Goal: Information Seeking & Learning: Find specific fact

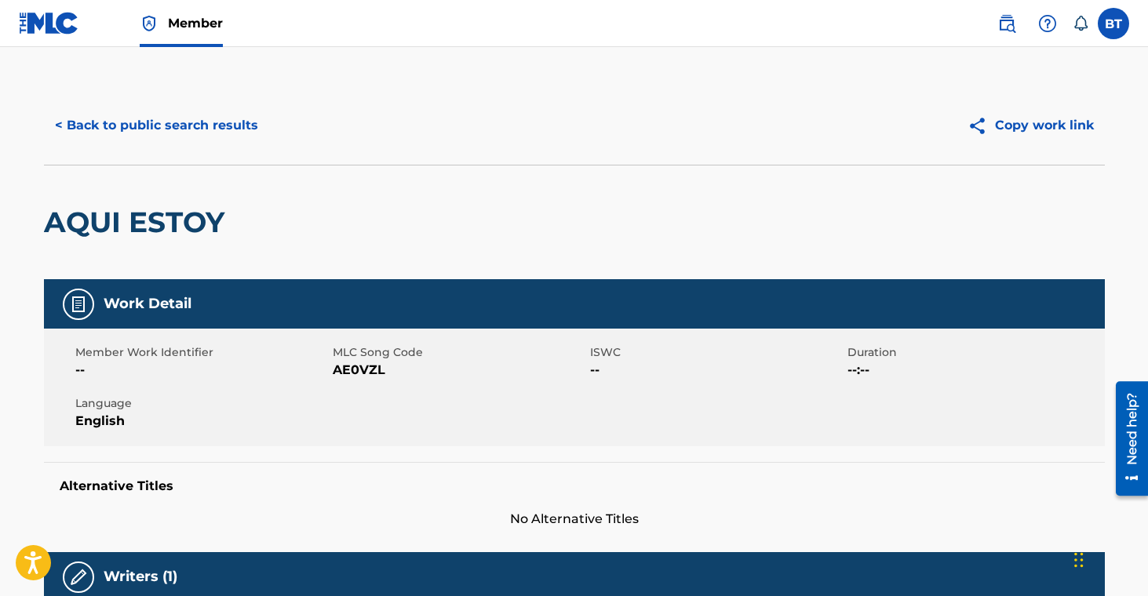
click at [195, 126] on button "< Back to public search results" at bounding box center [156, 125] width 225 height 39
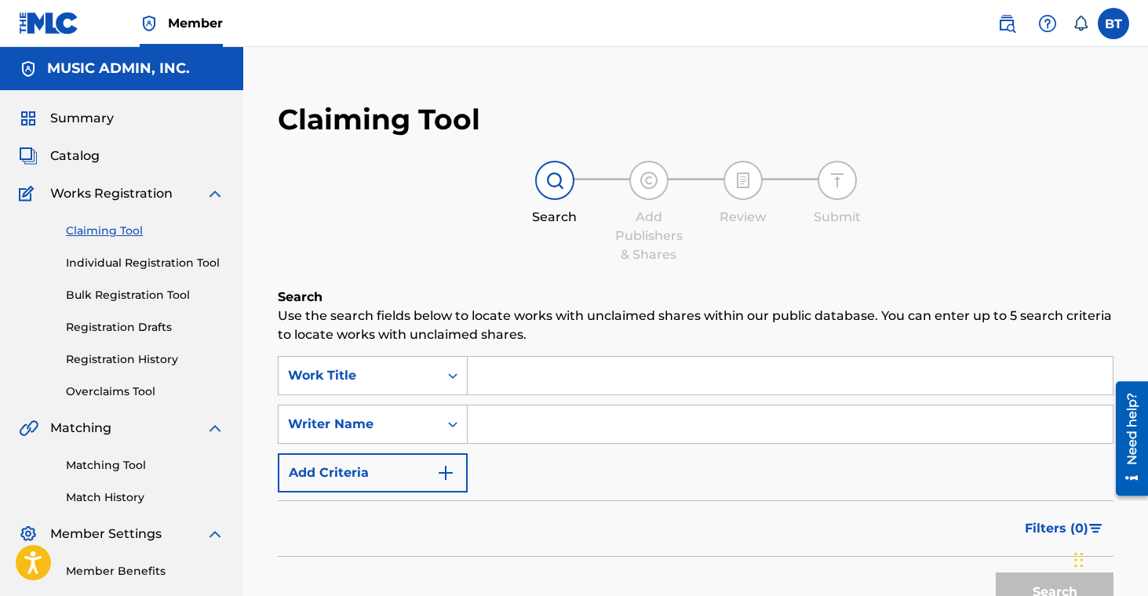
click at [510, 377] on input "Search Form" at bounding box center [790, 376] width 645 height 38
click at [431, 374] on div "Work Title" at bounding box center [373, 375] width 190 height 39
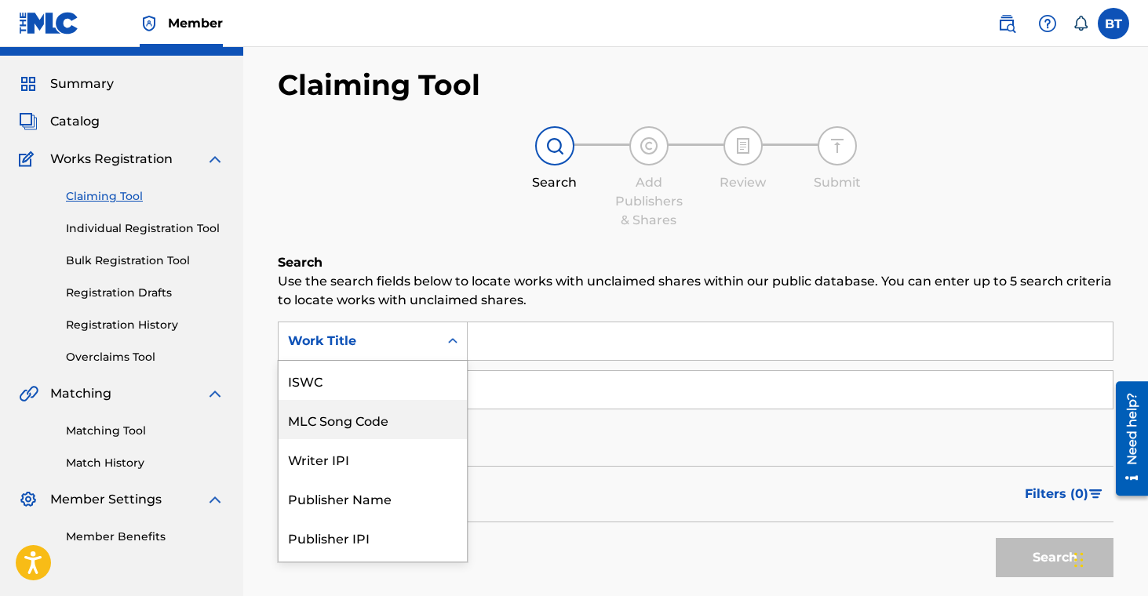
scroll to position [39, 0]
click at [444, 198] on div "Search Add Publishers & Shares Review Submit" at bounding box center [696, 178] width 836 height 104
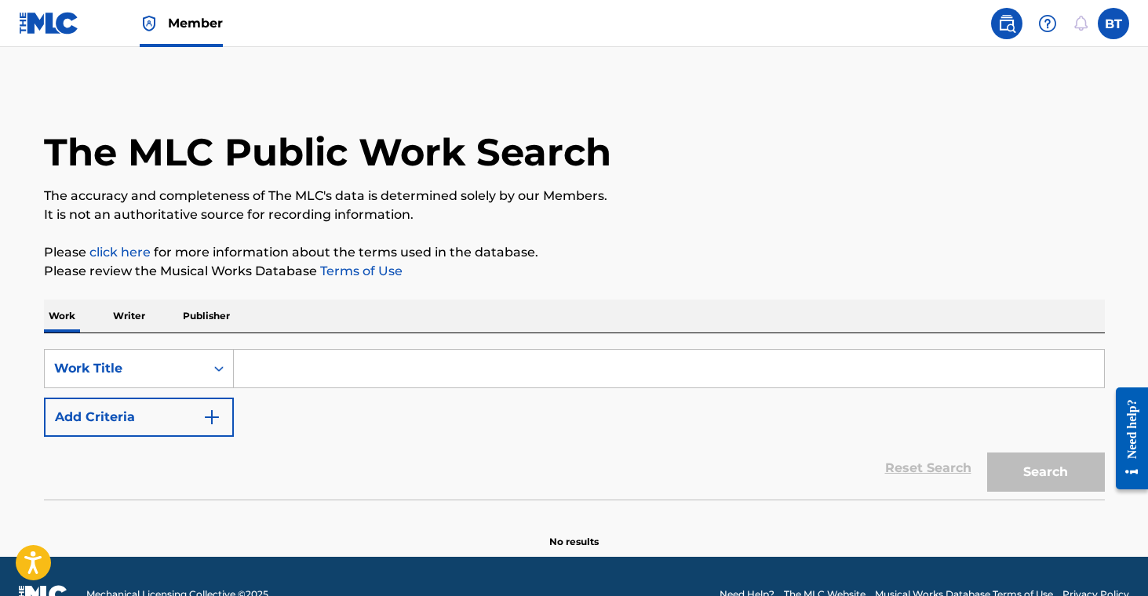
click at [205, 312] on p "Publisher" at bounding box center [206, 316] width 57 height 33
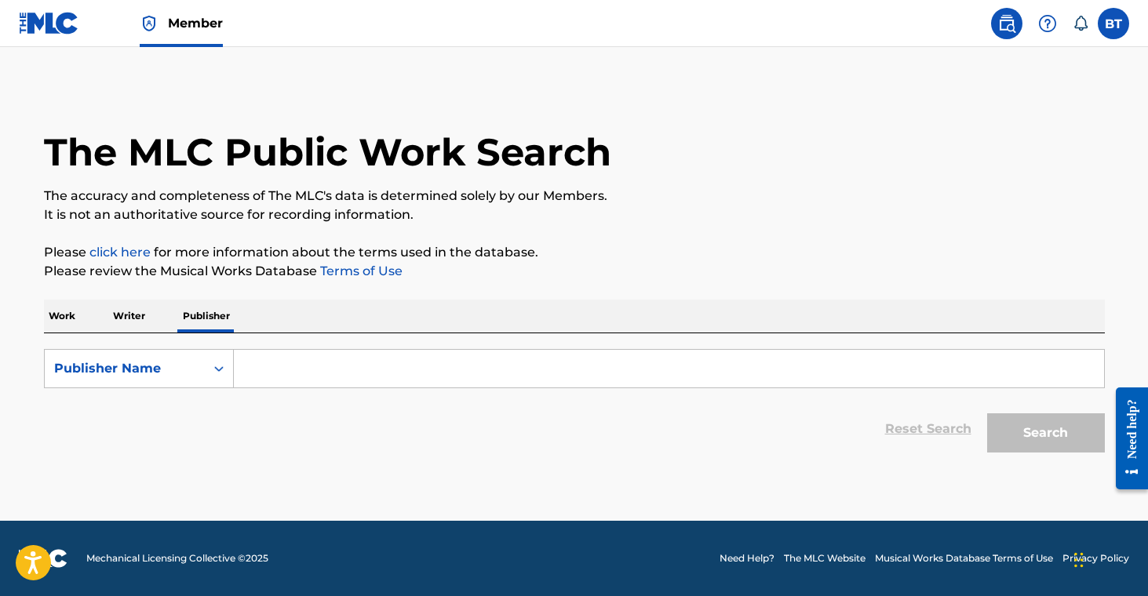
click at [143, 323] on p "Writer" at bounding box center [129, 316] width 42 height 33
click at [340, 374] on input "Search Form" at bounding box center [669, 369] width 870 height 38
paste input "Michael Anthony Sanchez"
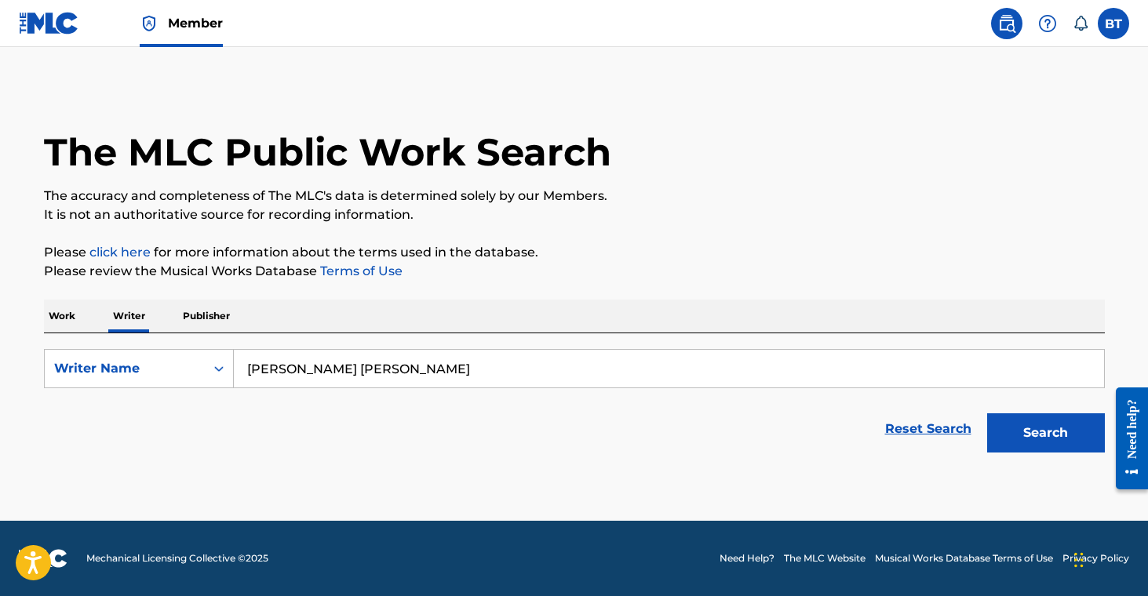
type input "Michael Anthony Sanchez"
click at [1037, 436] on button "Search" at bounding box center [1046, 433] width 118 height 39
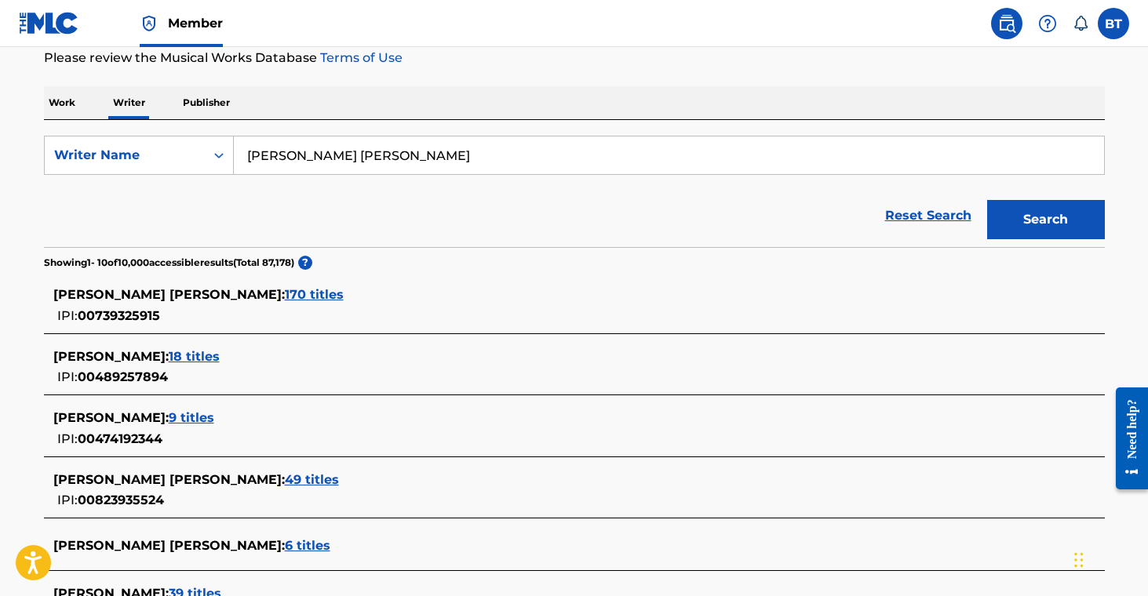
scroll to position [213, 0]
click at [285, 479] on span "49 titles" at bounding box center [312, 479] width 54 height 15
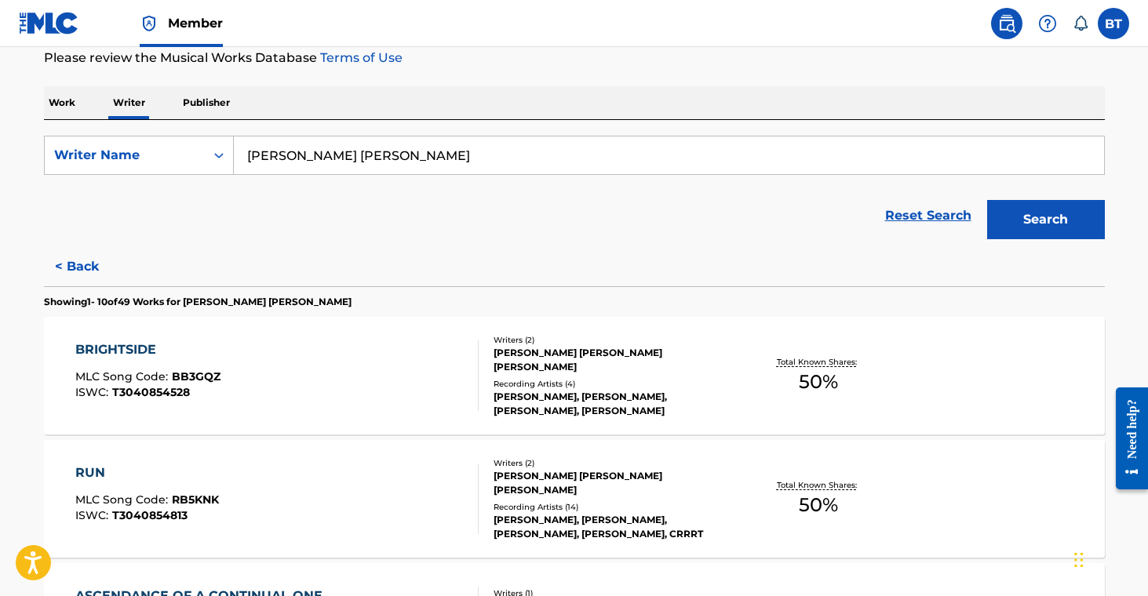
click at [614, 378] on div "Recording Artists ( 4 )" at bounding box center [612, 384] width 237 height 12
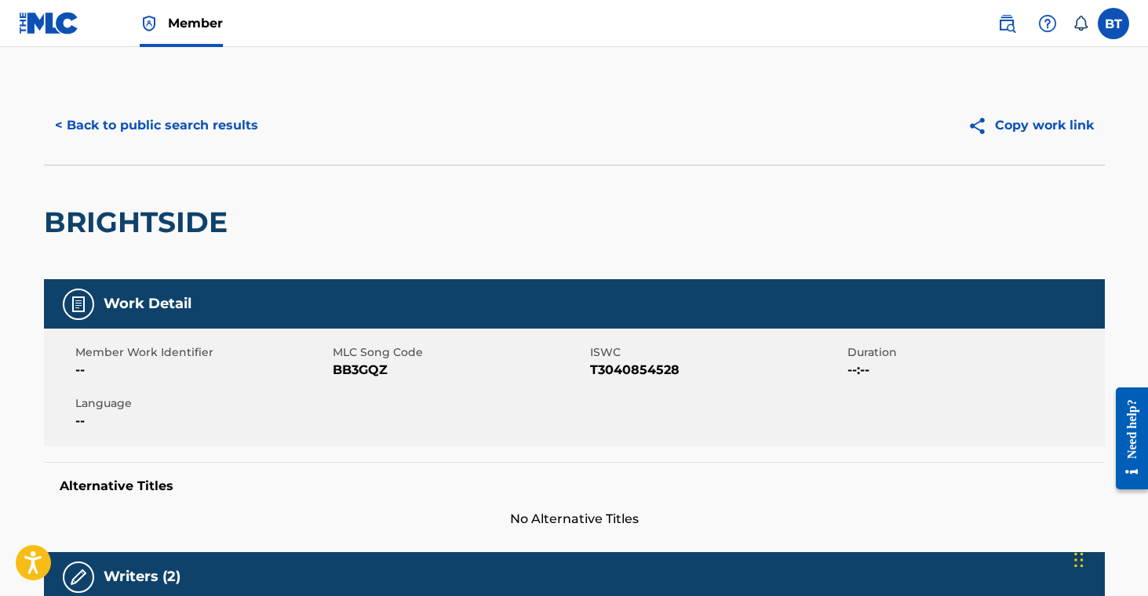
click at [186, 129] on button "< Back to public search results" at bounding box center [156, 125] width 225 height 39
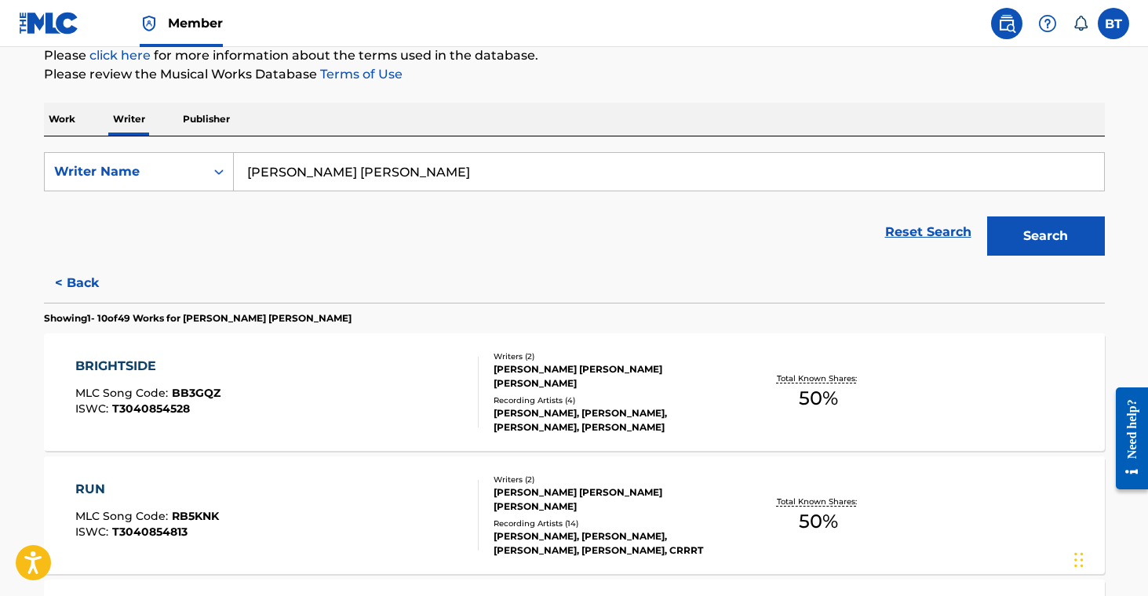
scroll to position [289, 0]
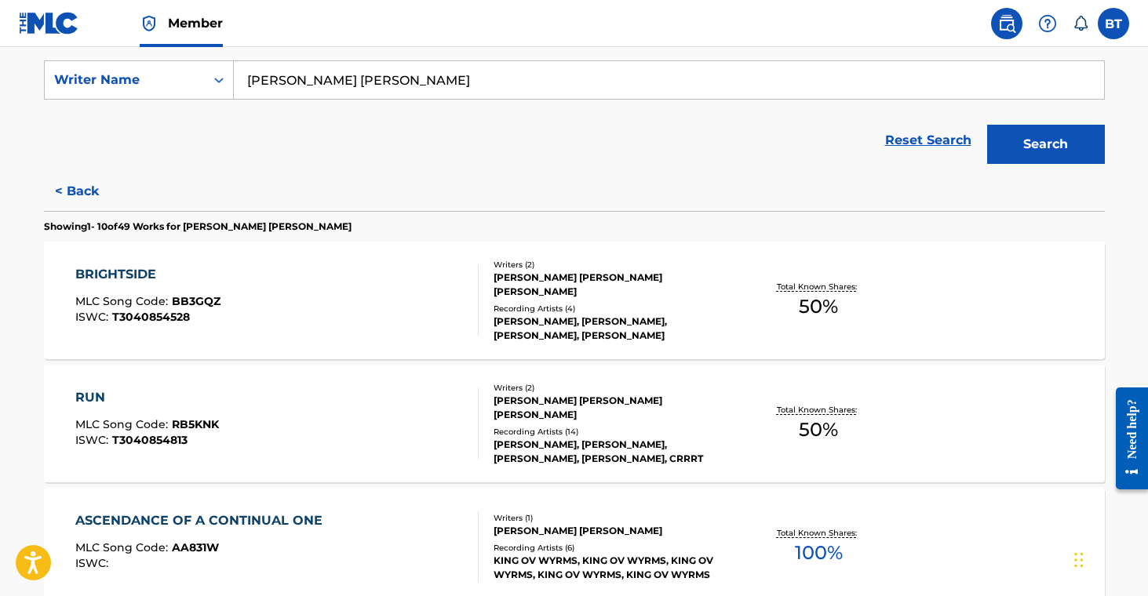
click at [84, 184] on button "< Back" at bounding box center [91, 191] width 94 height 39
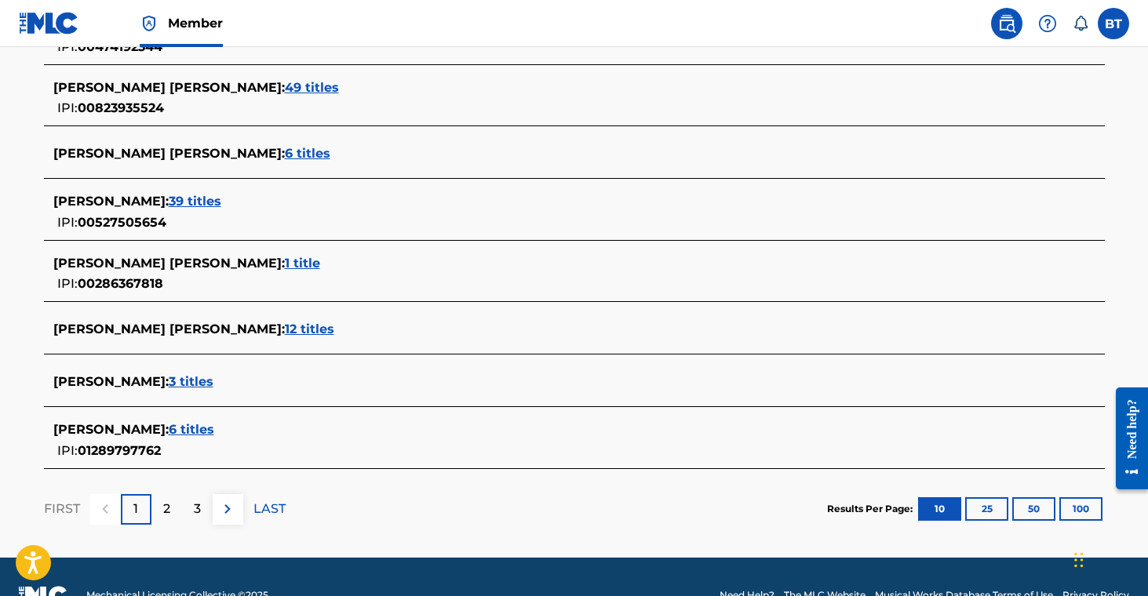
scroll to position [609, 0]
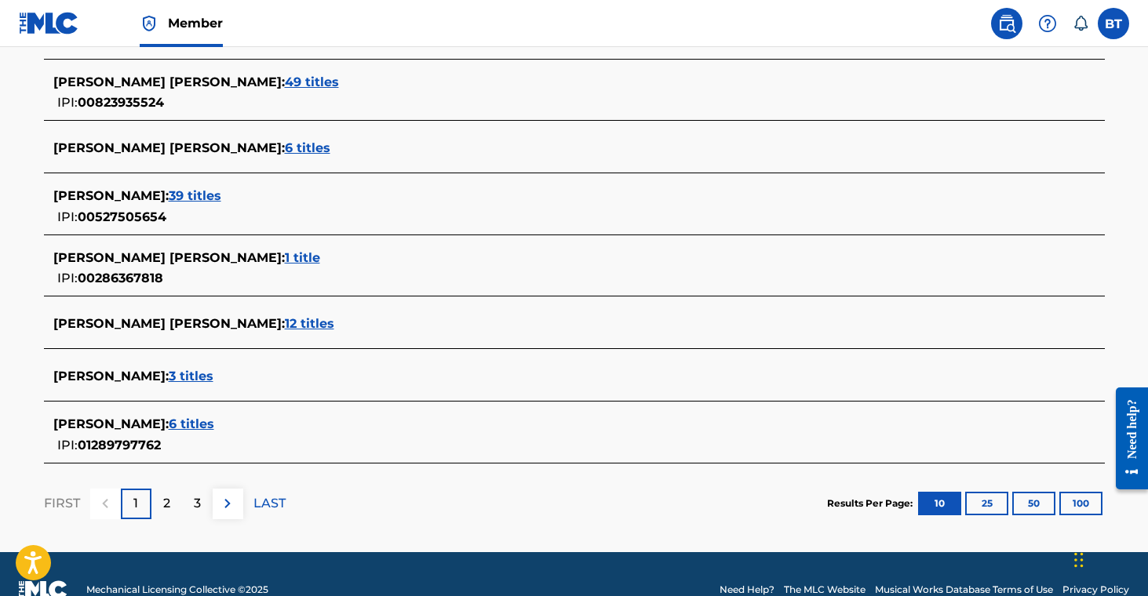
click at [285, 326] on span "12 titles" at bounding box center [309, 323] width 49 height 15
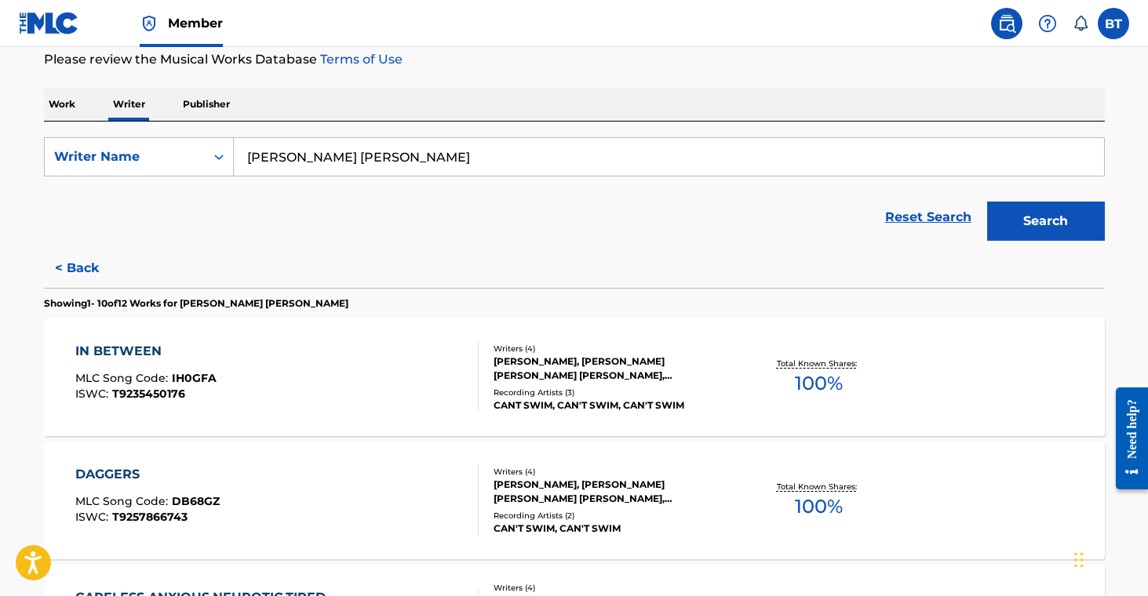
scroll to position [213, 0]
click at [610, 396] on div "Recording Artists ( 3 )" at bounding box center [612, 392] width 237 height 12
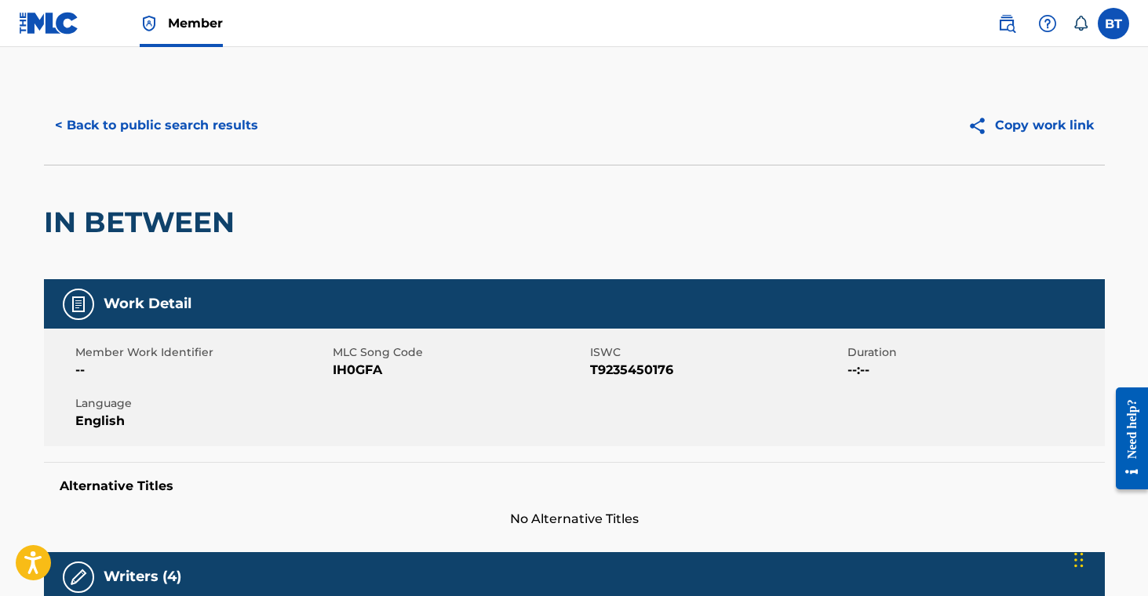
click at [183, 112] on button "< Back to public search results" at bounding box center [156, 125] width 225 height 39
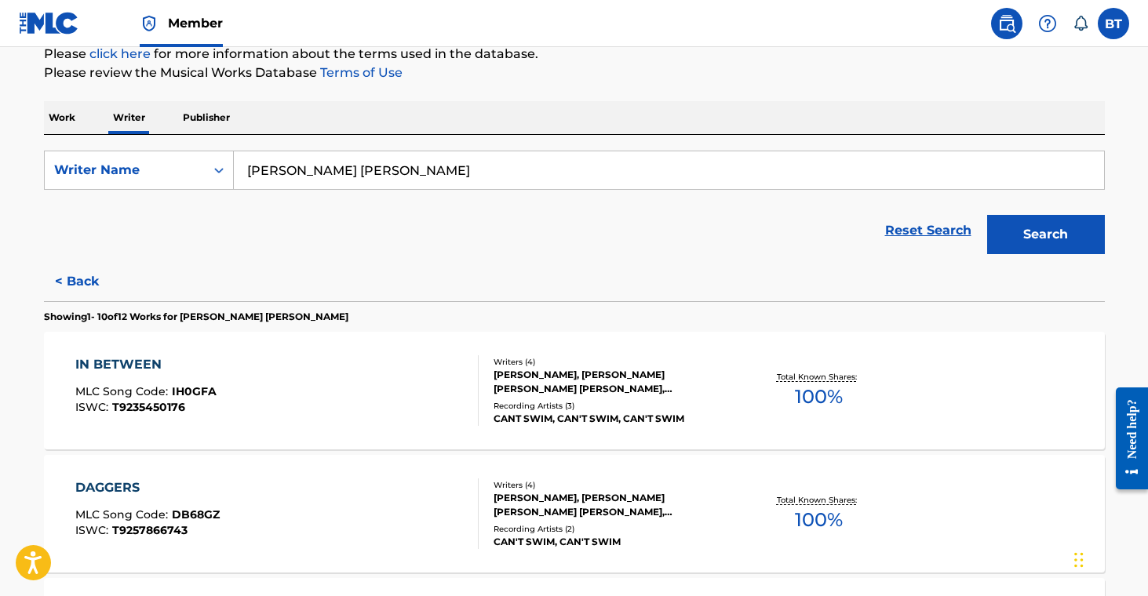
scroll to position [255, 0]
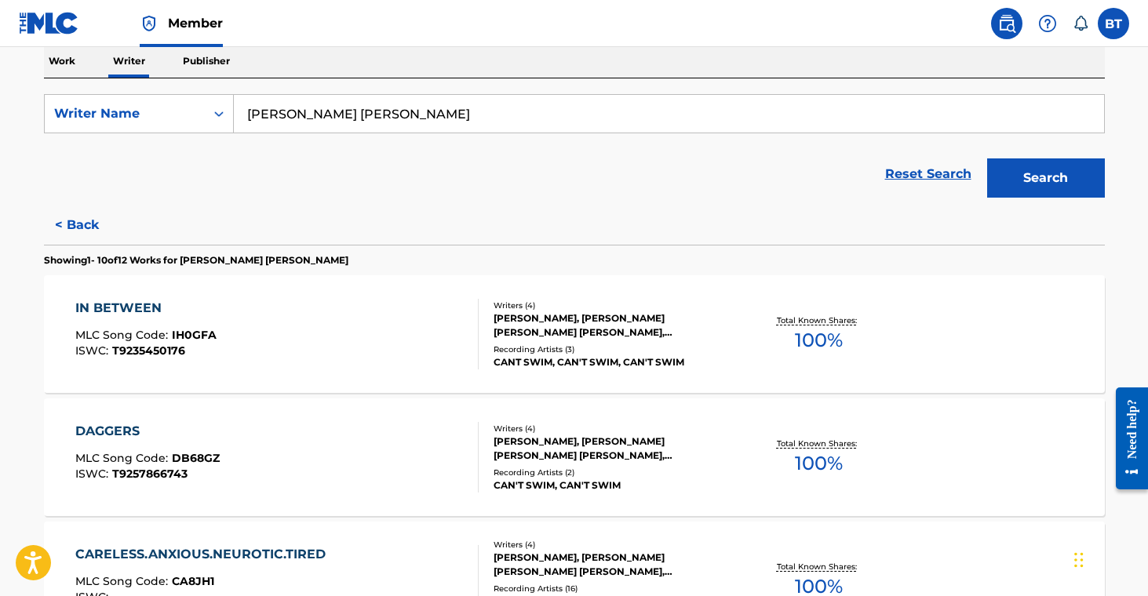
click at [592, 418] on div "DAGGERS MLC Song Code : DB68GZ ISWC : T9257866743 Writers ( 4 ) CHRISTOPHER LOP…" at bounding box center [574, 458] width 1061 height 118
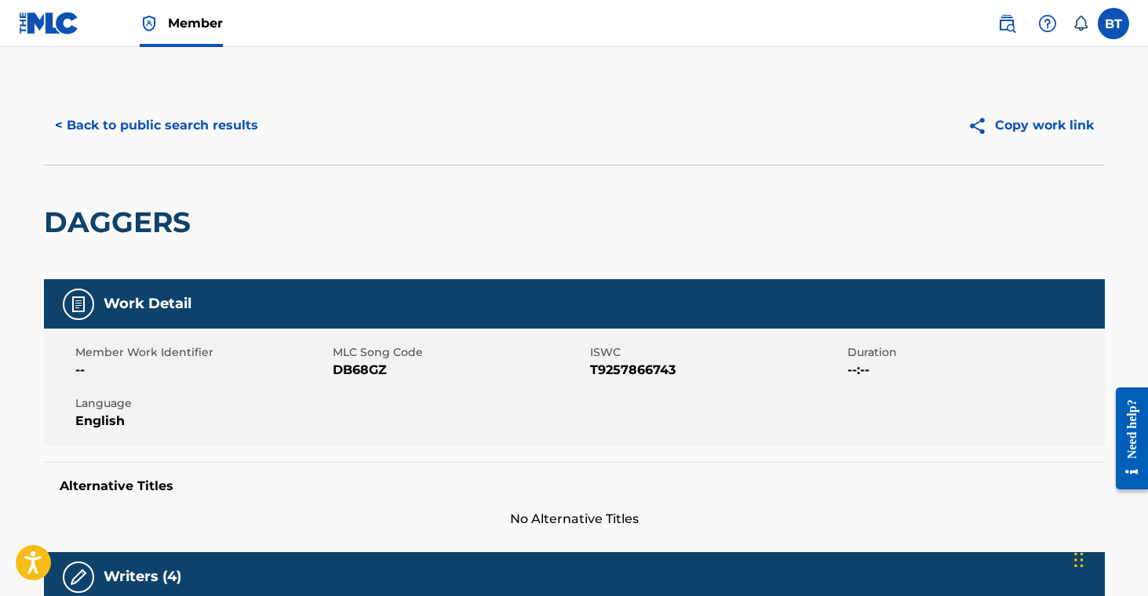
click at [137, 126] on button "< Back to public search results" at bounding box center [156, 125] width 225 height 39
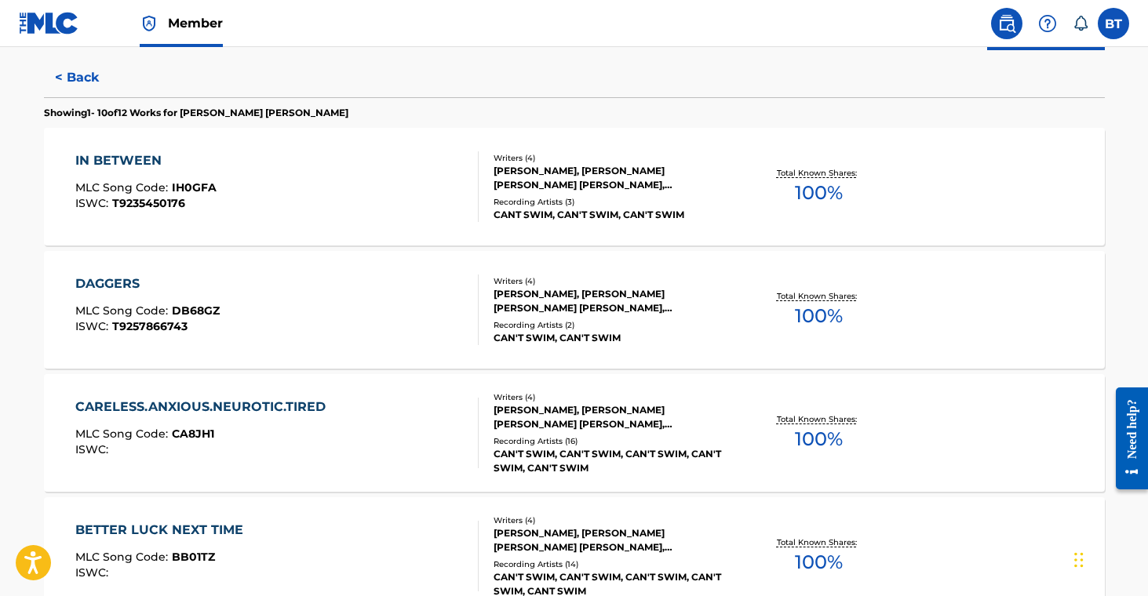
scroll to position [507, 0]
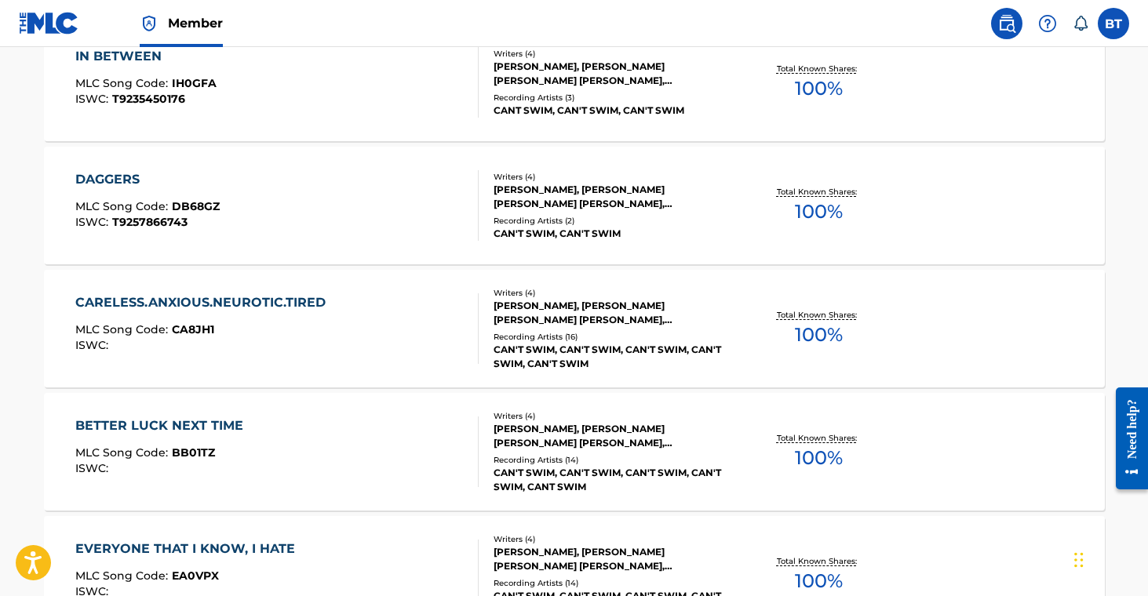
click at [603, 323] on div "CHRISTOPHER LOPORTO, DANIEL LOUIS RICO, GREGORY JOHN MCDEVITT, MICHAEL ANTHONY …" at bounding box center [612, 313] width 237 height 28
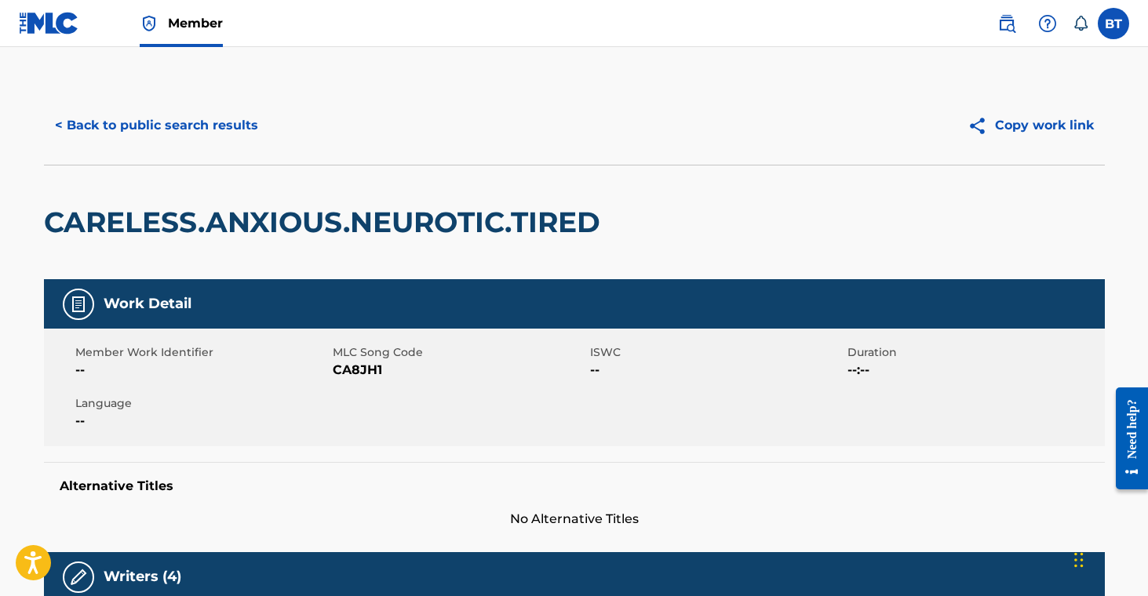
click at [224, 139] on button "< Back to public search results" at bounding box center [156, 125] width 225 height 39
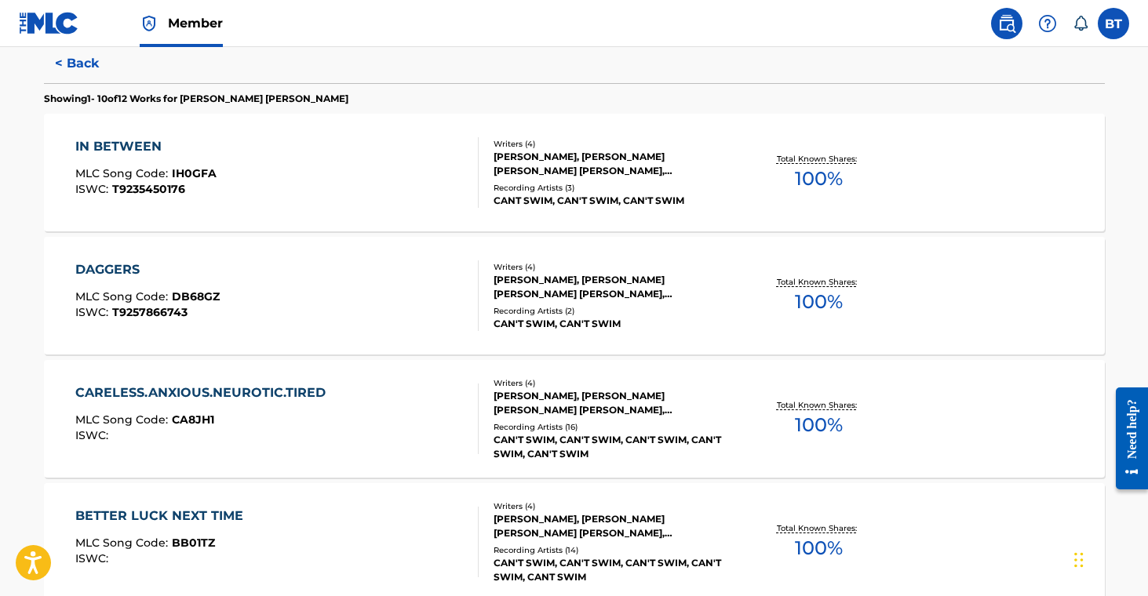
scroll to position [741, 0]
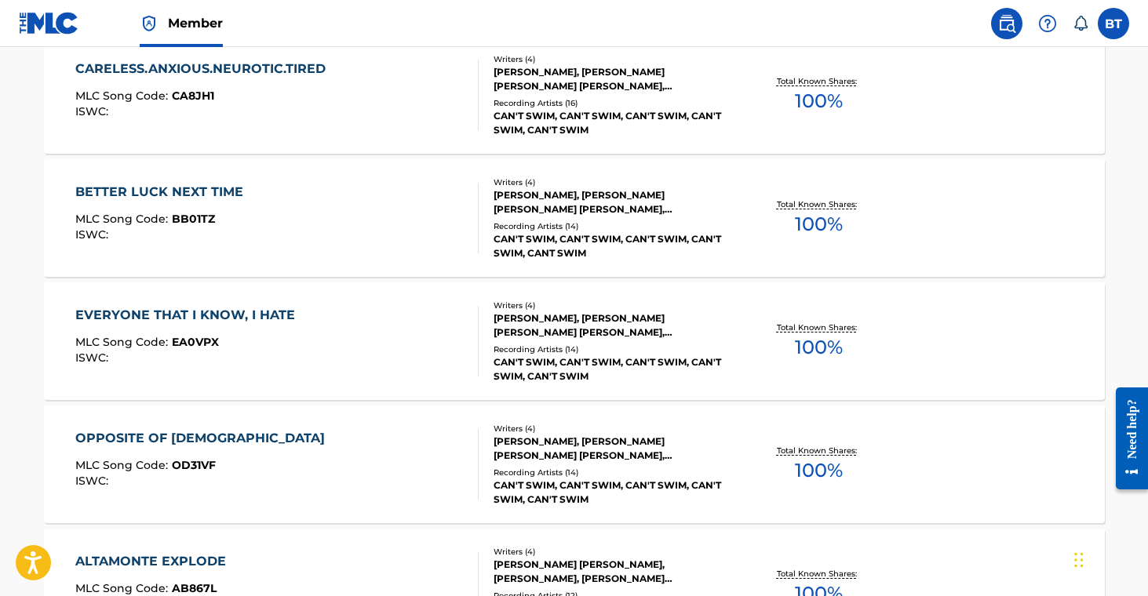
click at [591, 351] on div "Recording Artists ( 14 )" at bounding box center [612, 350] width 237 height 12
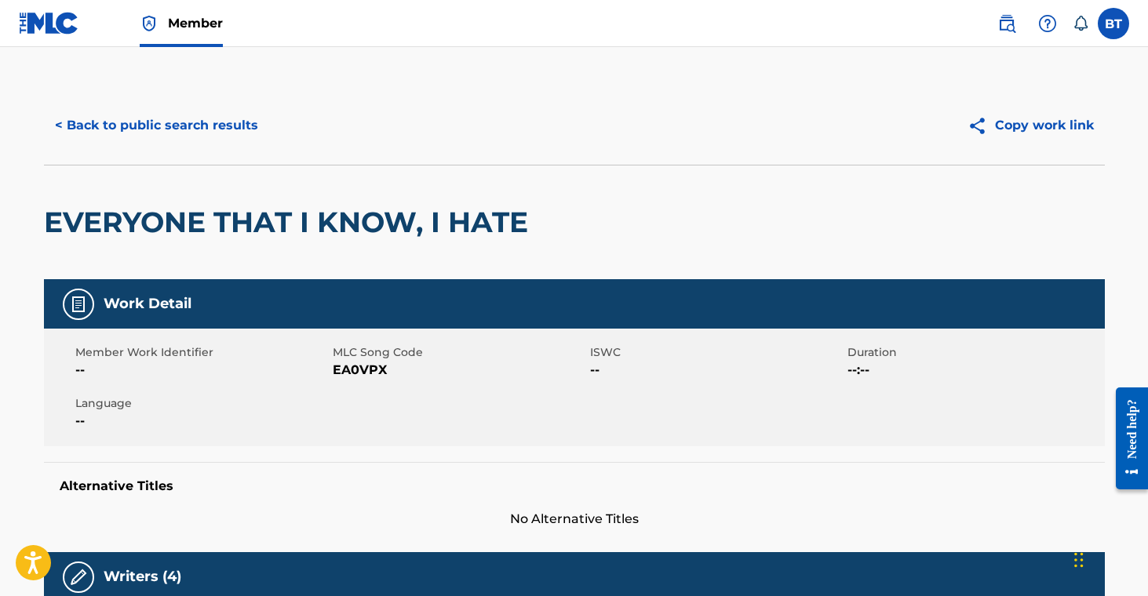
click at [155, 126] on button "< Back to public search results" at bounding box center [156, 125] width 225 height 39
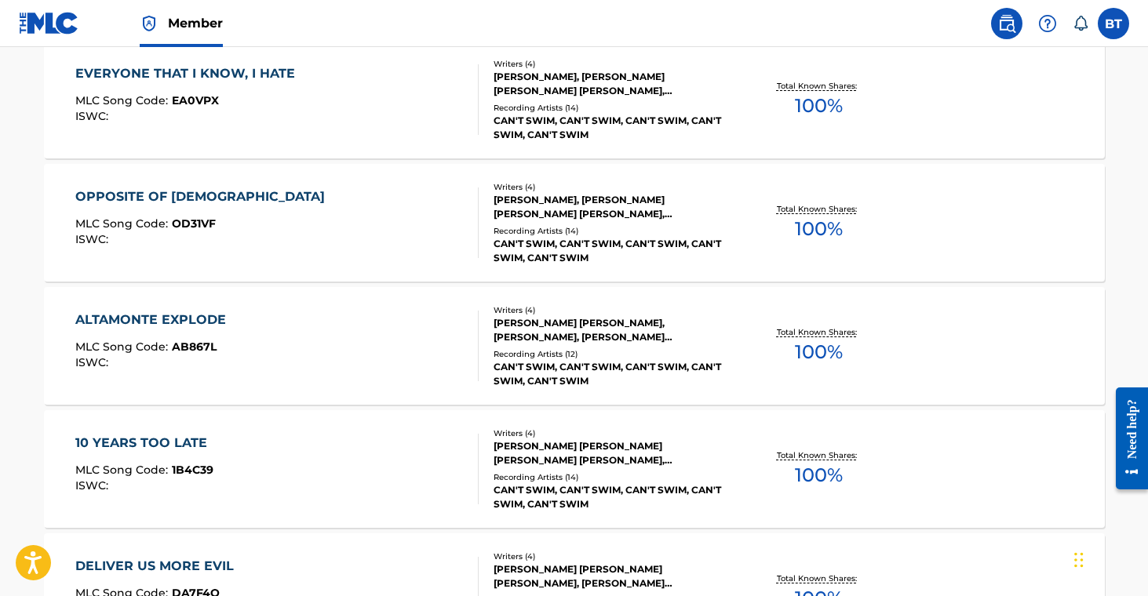
scroll to position [1325, 0]
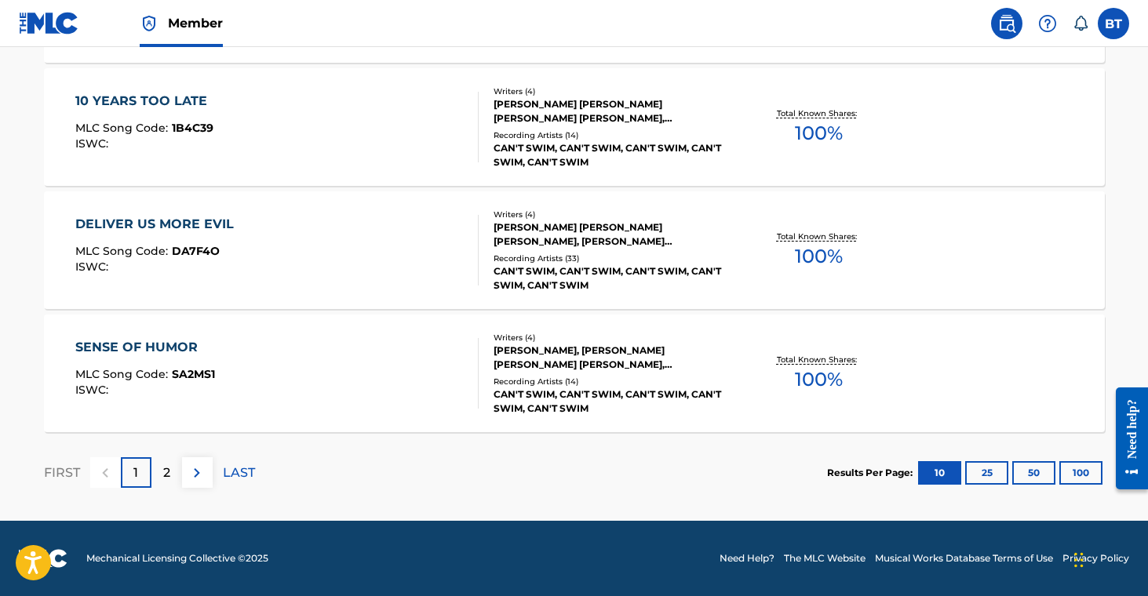
click at [599, 380] on div "Recording Artists ( 14 )" at bounding box center [612, 382] width 237 height 12
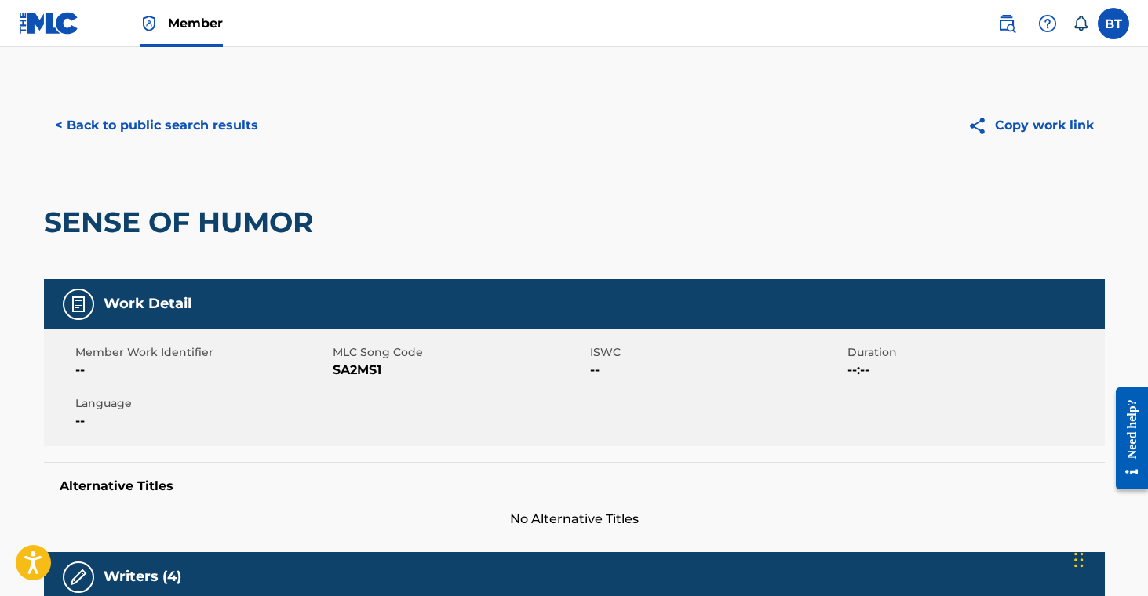
click at [206, 127] on button "< Back to public search results" at bounding box center [156, 125] width 225 height 39
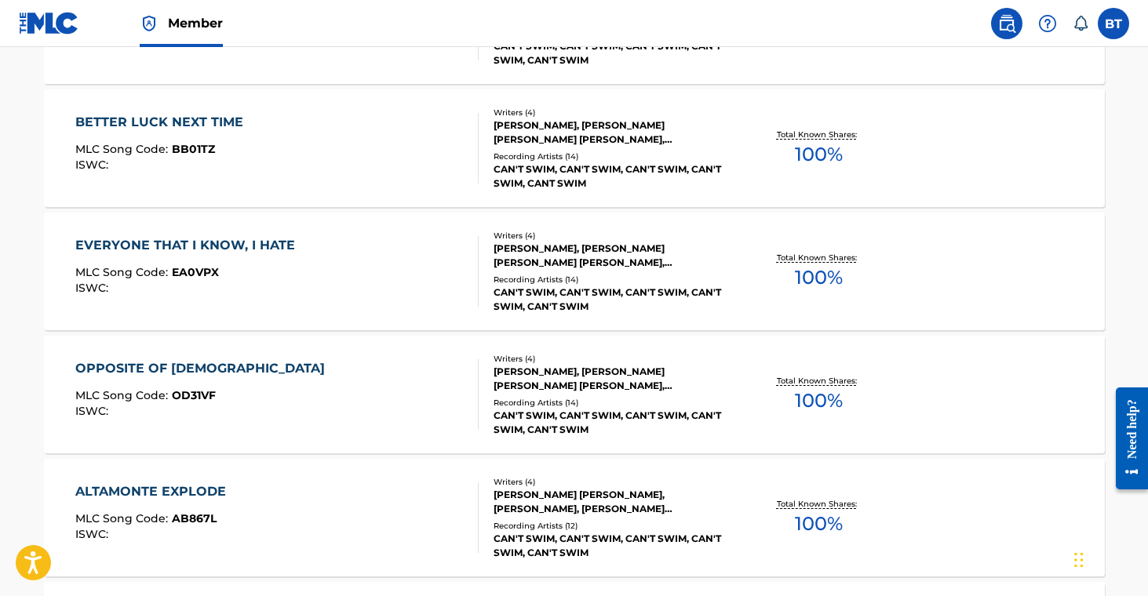
scroll to position [814, 0]
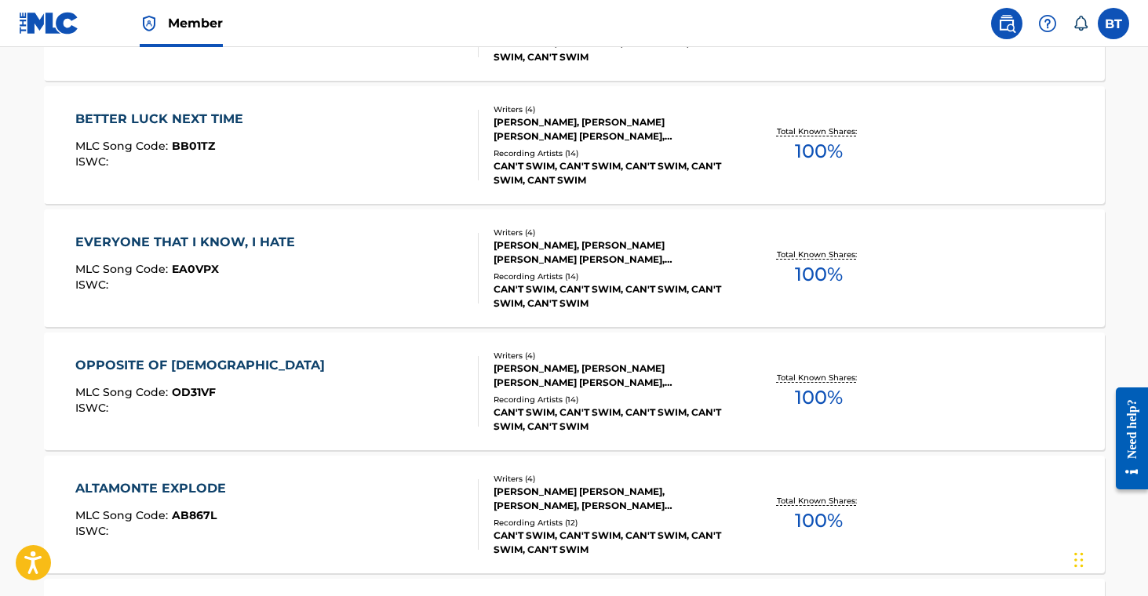
click at [600, 366] on div "CHRISTOPHER LOPORTO, DANIEL LOUIS RICO, GREGORY JOHN MCDEVITT, MICHAEL ANTHONY …" at bounding box center [612, 376] width 237 height 28
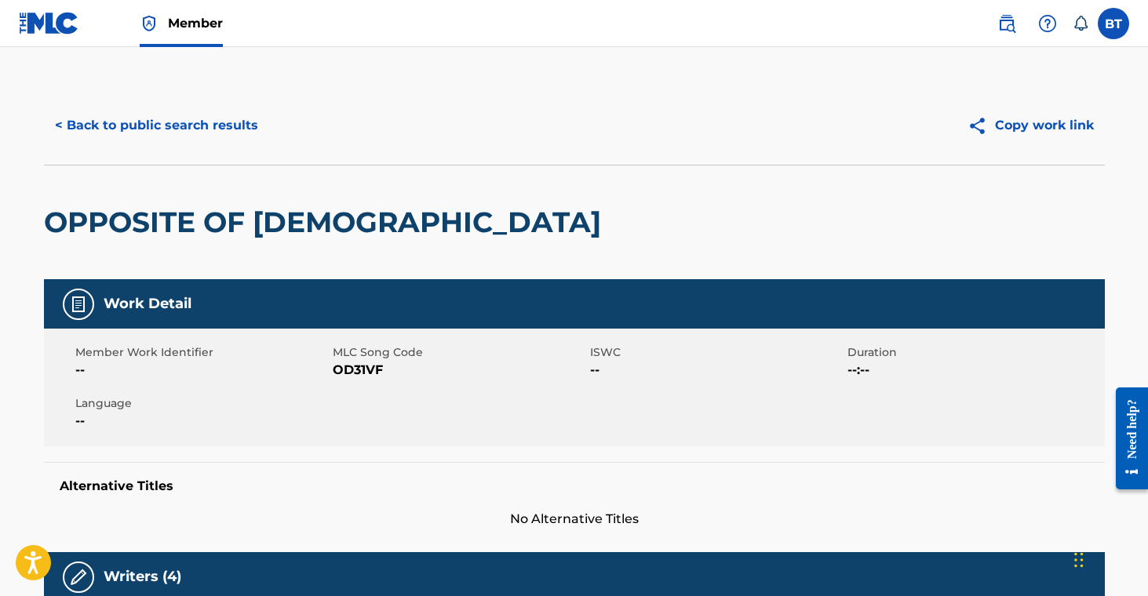
click at [118, 125] on button "< Back to public search results" at bounding box center [156, 125] width 225 height 39
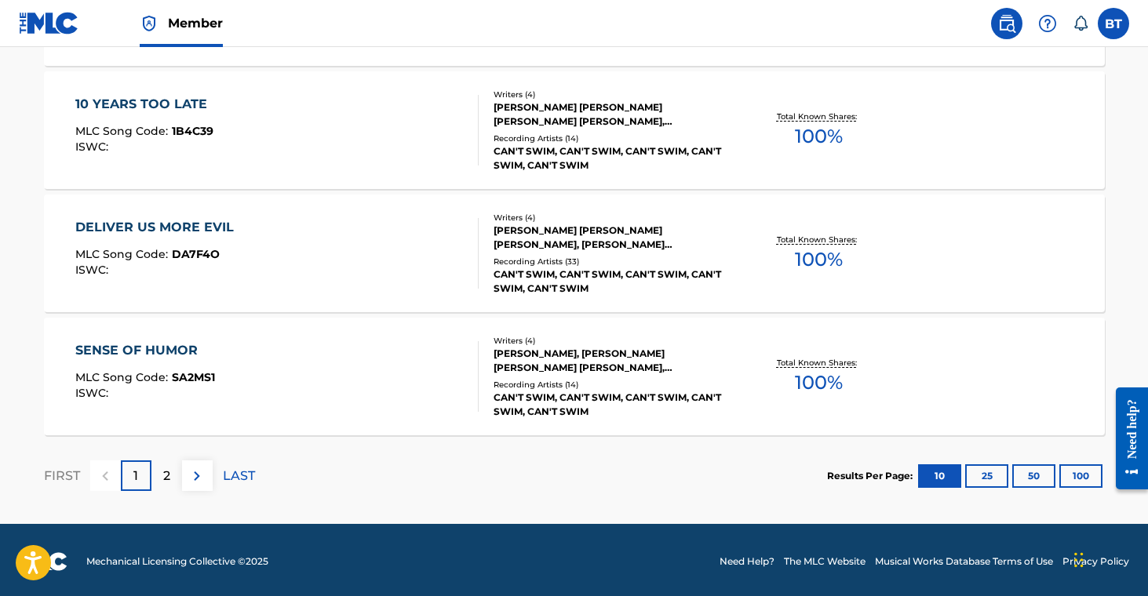
scroll to position [1318, 0]
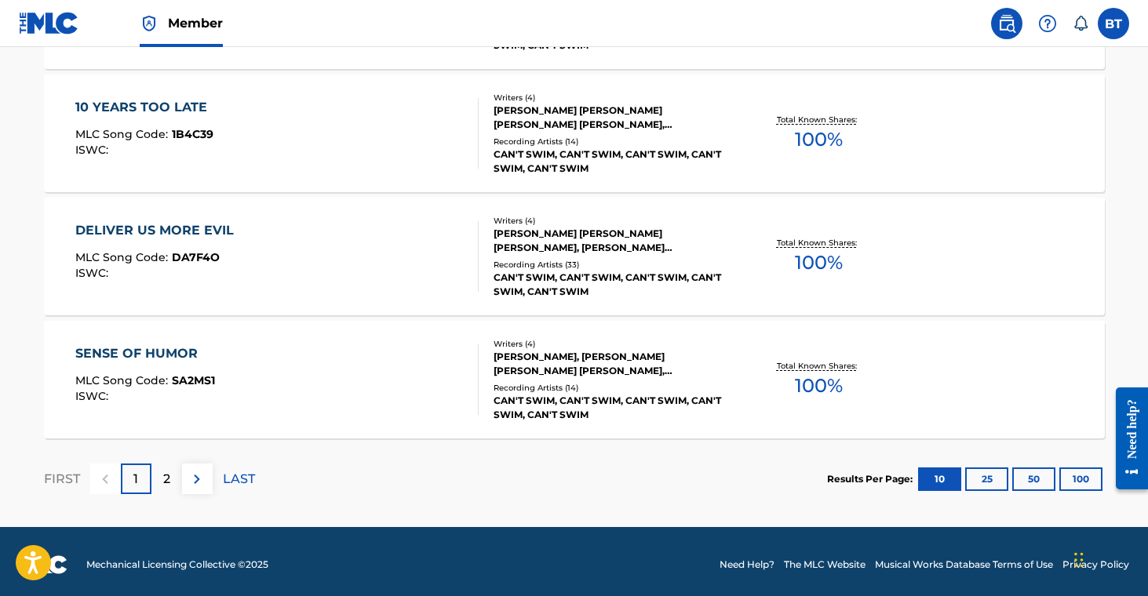
click at [634, 366] on div "CHRISTOPHER LOPORTO, DANIEL LOUIS RICO, GREGORY JOHN MCDEVITT, MICHAEL ANTHONY …" at bounding box center [612, 364] width 237 height 28
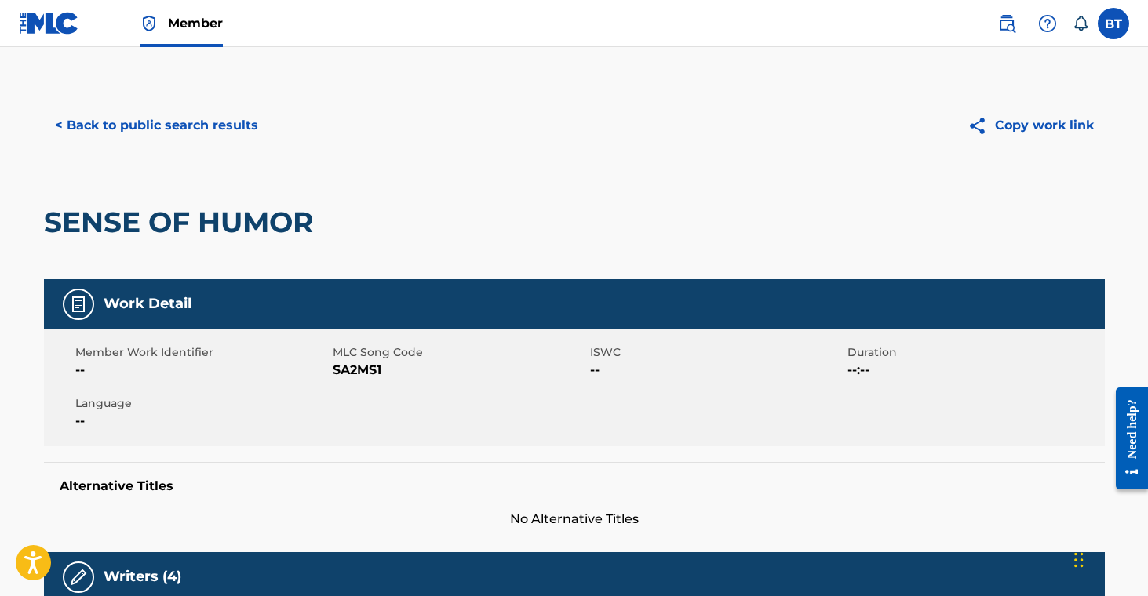
click at [151, 131] on button "< Back to public search results" at bounding box center [156, 125] width 225 height 39
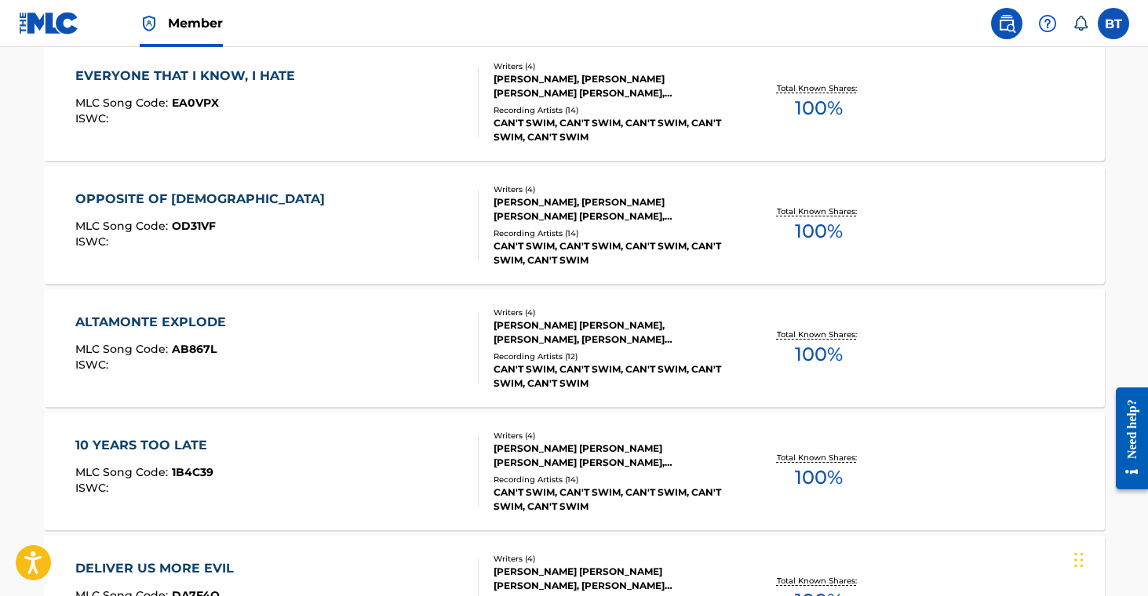
scroll to position [1325, 0]
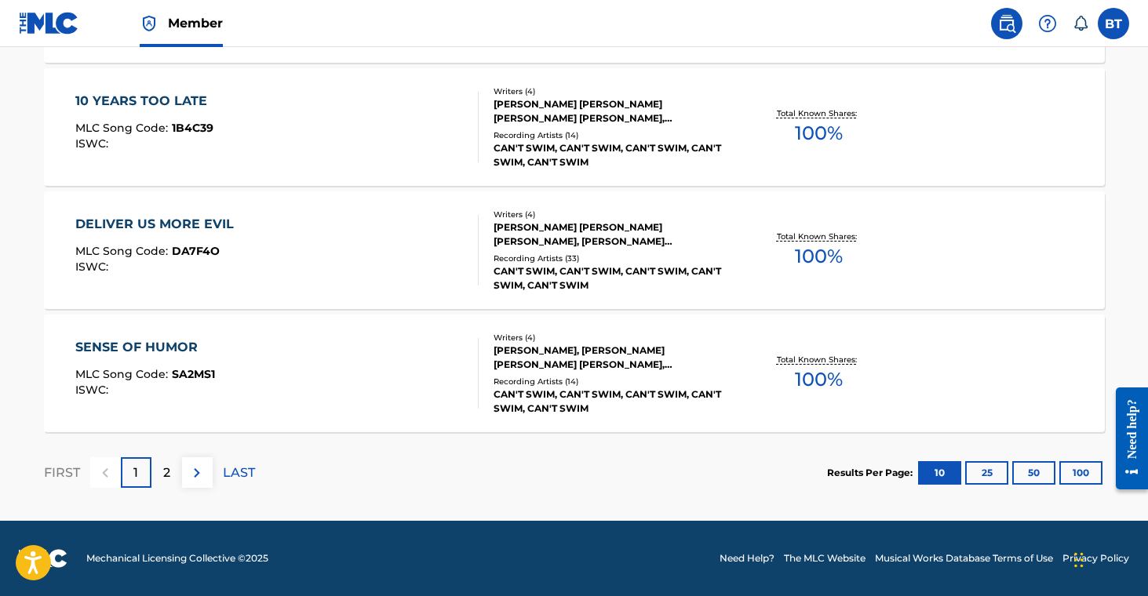
click at [155, 478] on div "2" at bounding box center [166, 473] width 31 height 31
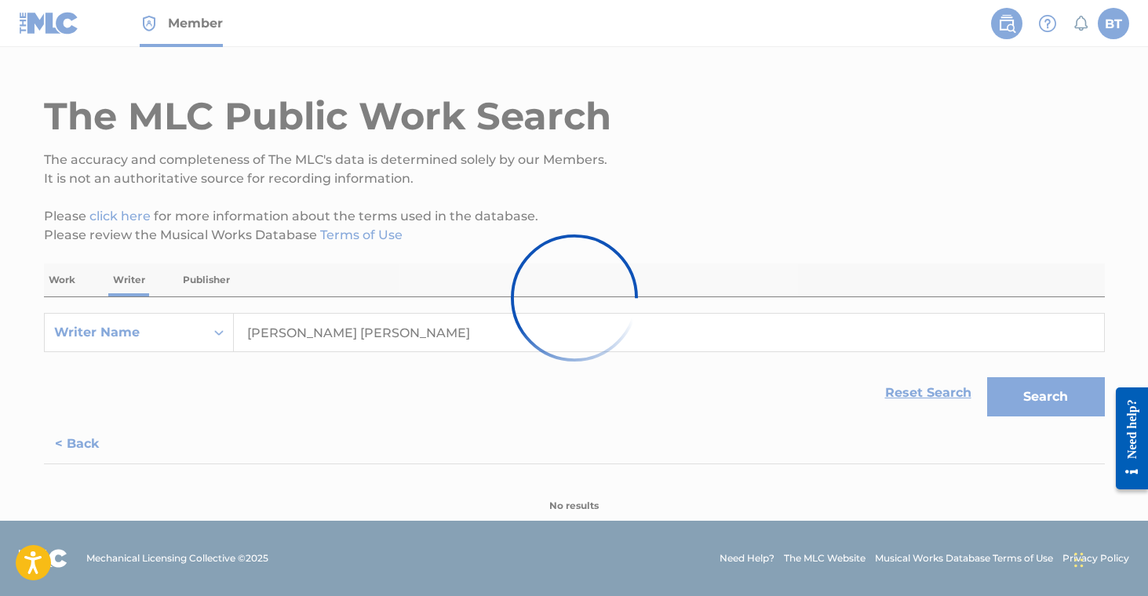
scroll to position [339, 0]
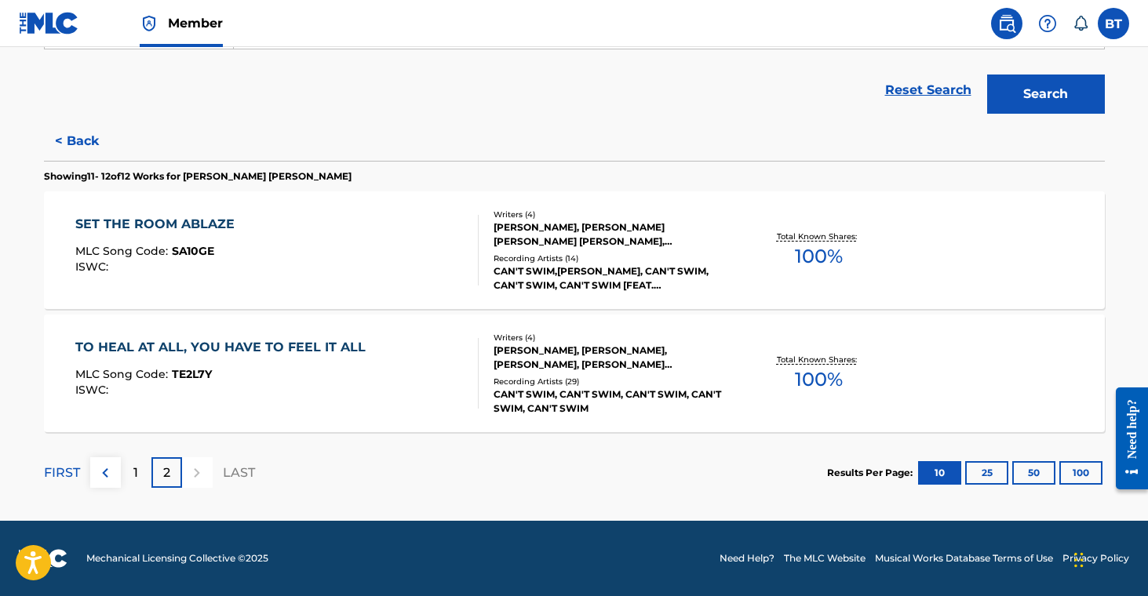
click at [570, 359] on div "CHRISTOPHER LOPORTO, DANIEL RICO, GREGORY MCDEVITT, MICHAEL ANTHONY SANCHEZ" at bounding box center [612, 358] width 237 height 28
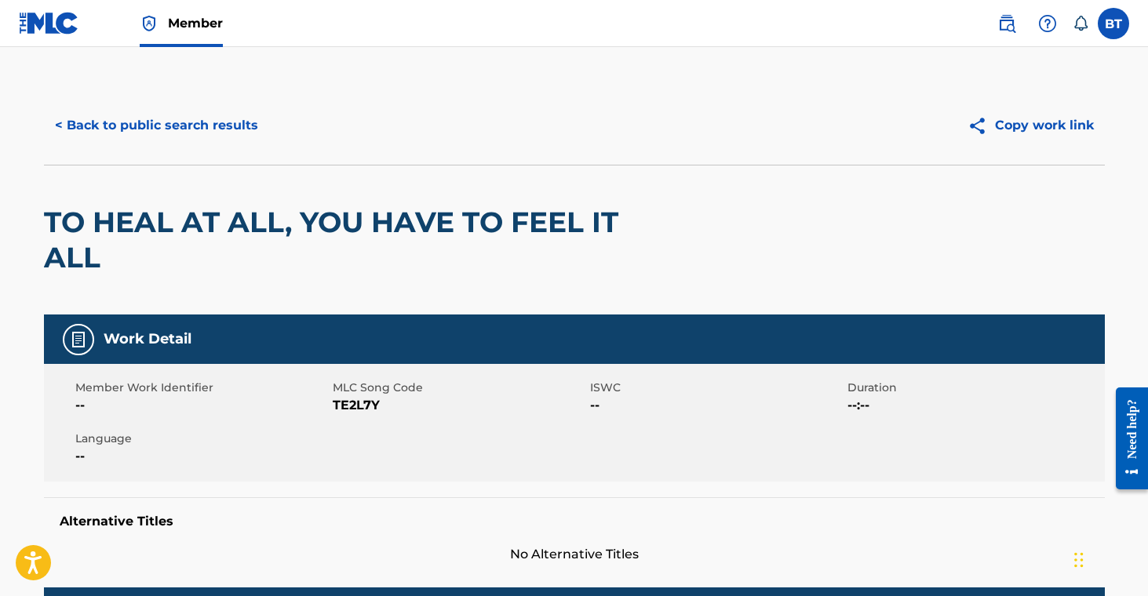
click at [148, 135] on button "< Back to public search results" at bounding box center [156, 125] width 225 height 39
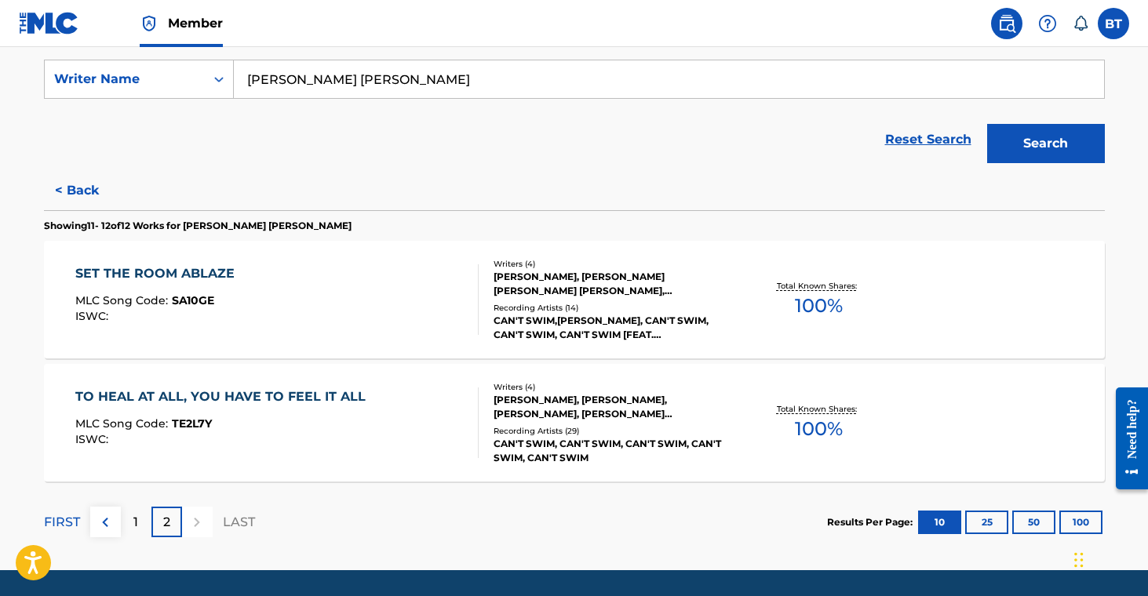
scroll to position [339, 0]
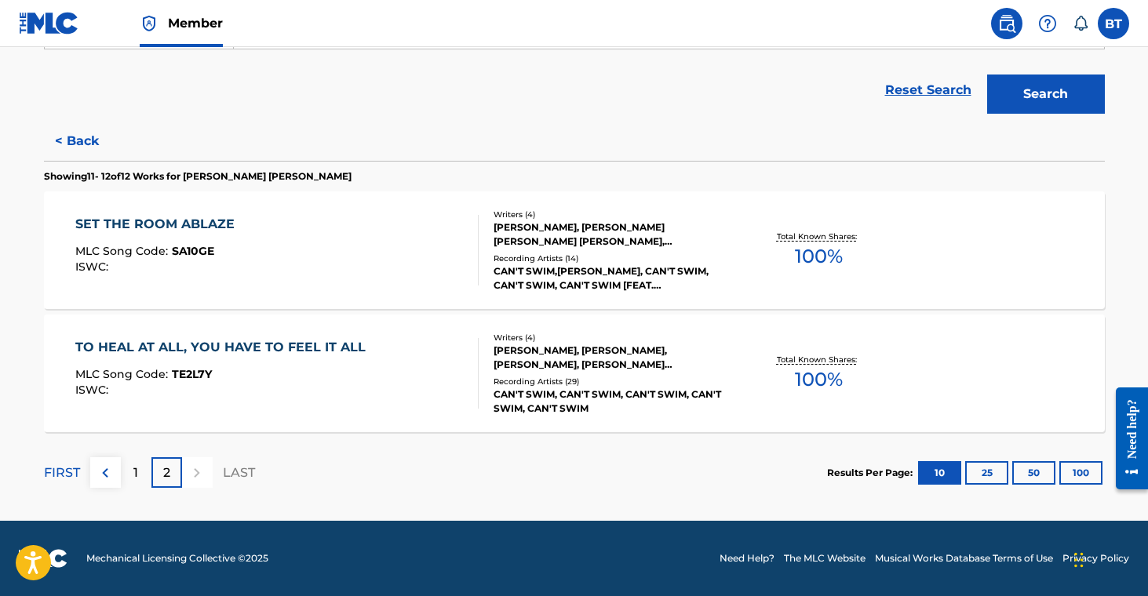
click at [609, 256] on div "Recording Artists ( 14 )" at bounding box center [612, 259] width 237 height 12
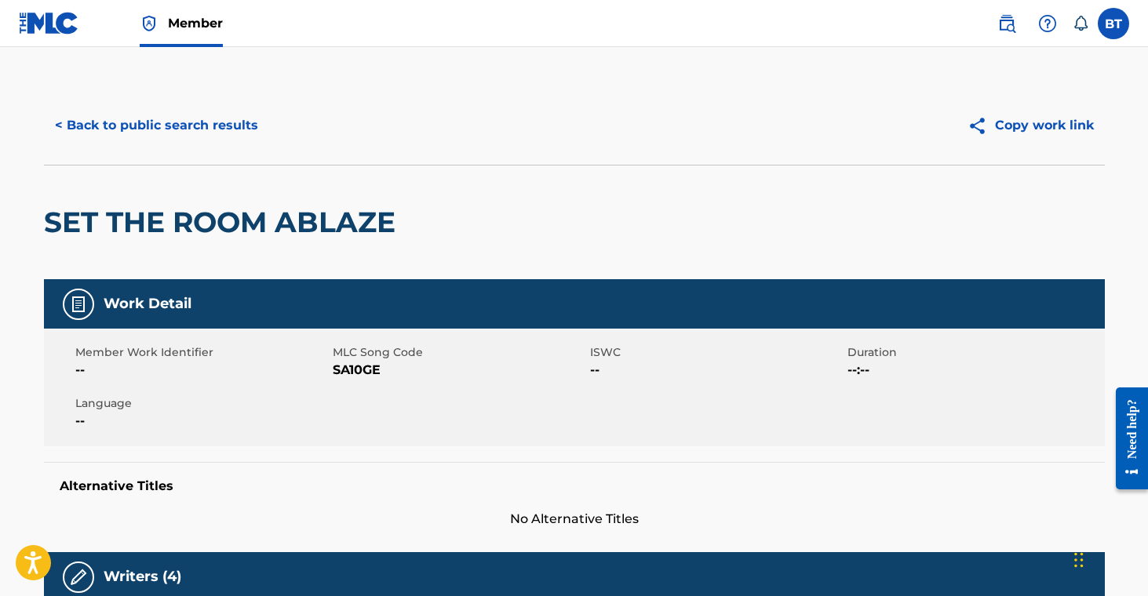
click at [131, 122] on button "< Back to public search results" at bounding box center [156, 125] width 225 height 39
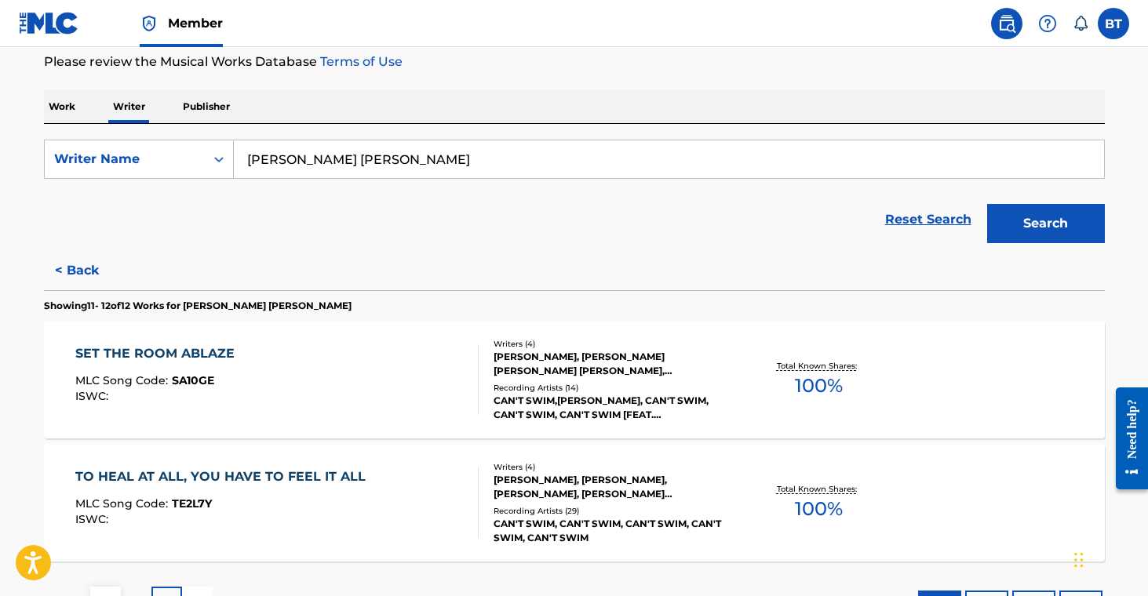
scroll to position [339, 0]
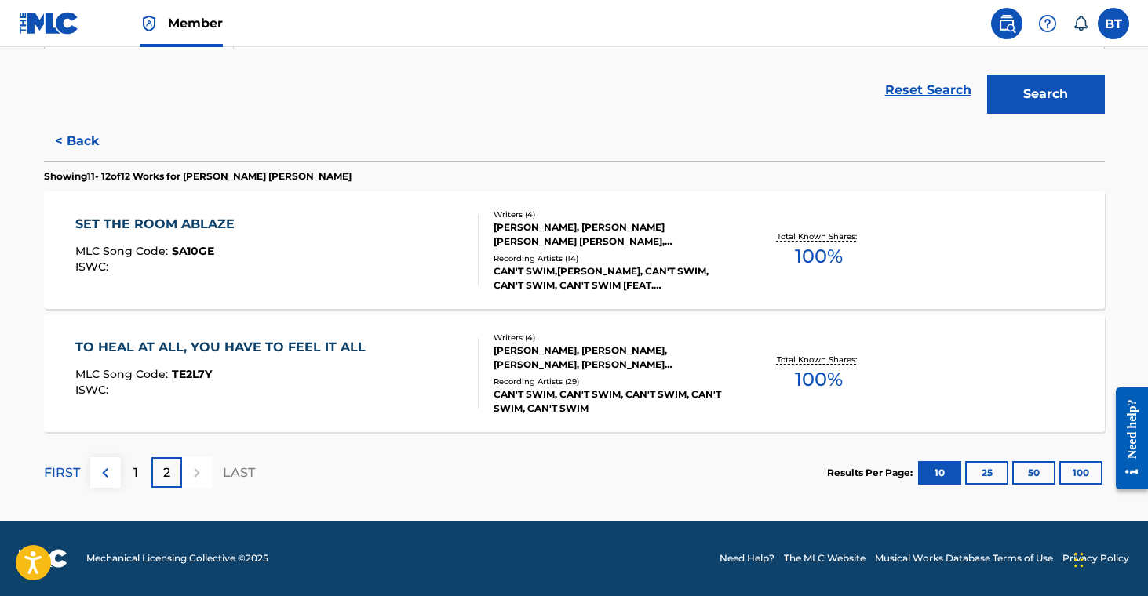
click at [633, 260] on div "Recording Artists ( 14 )" at bounding box center [612, 259] width 237 height 12
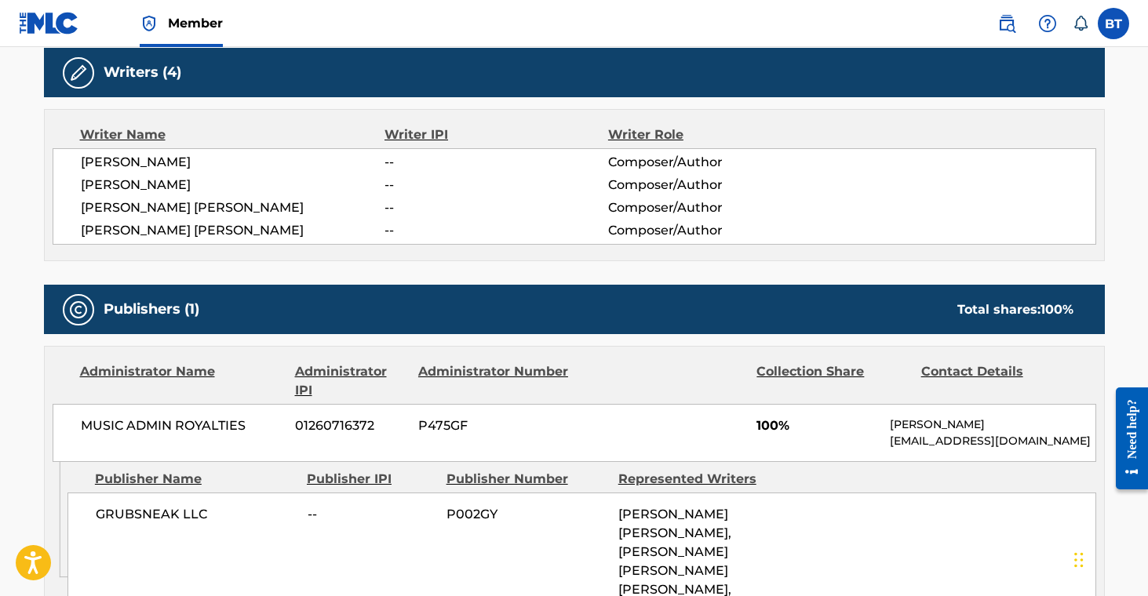
scroll to position [524, 0]
